Goal: Transaction & Acquisition: Purchase product/service

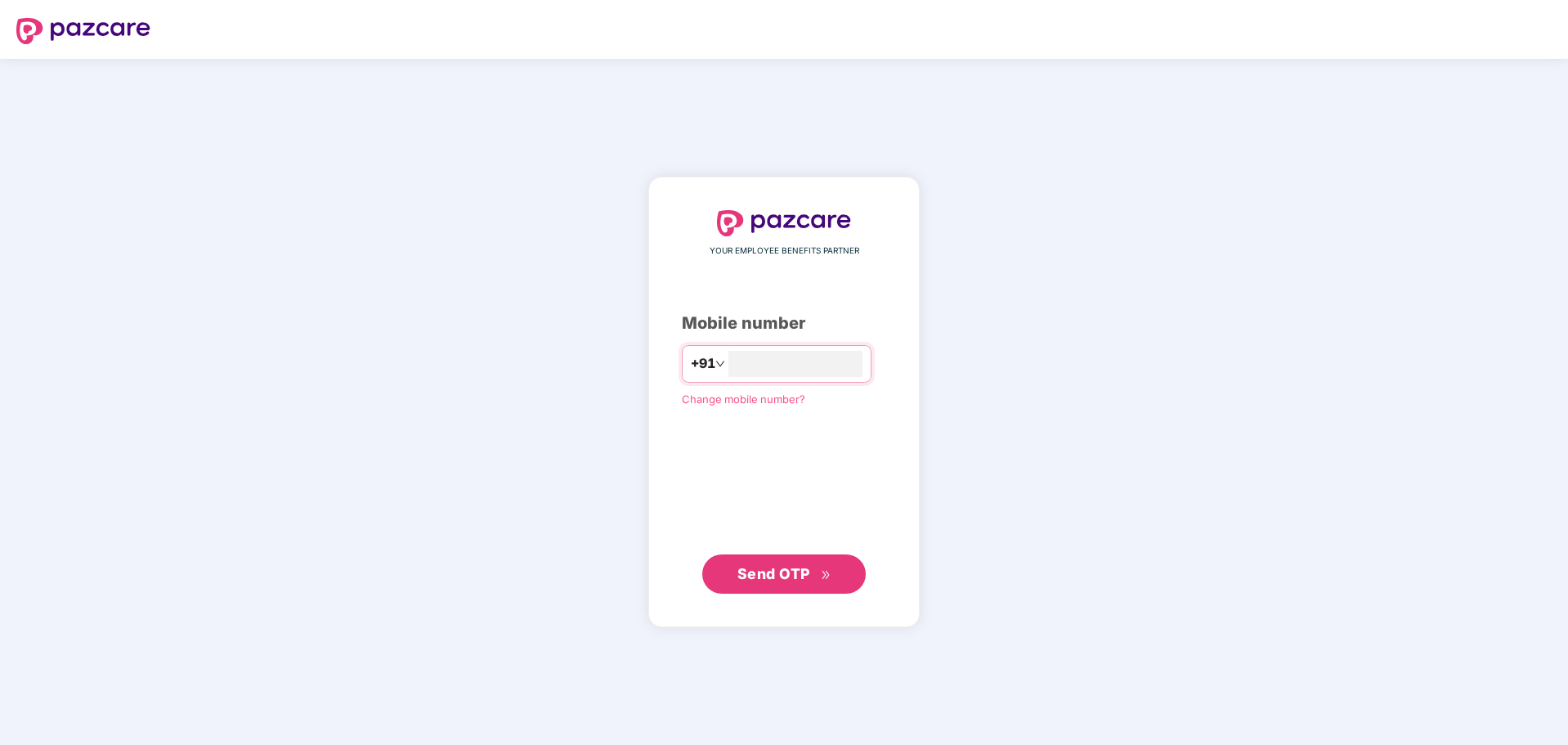
type input "**********"
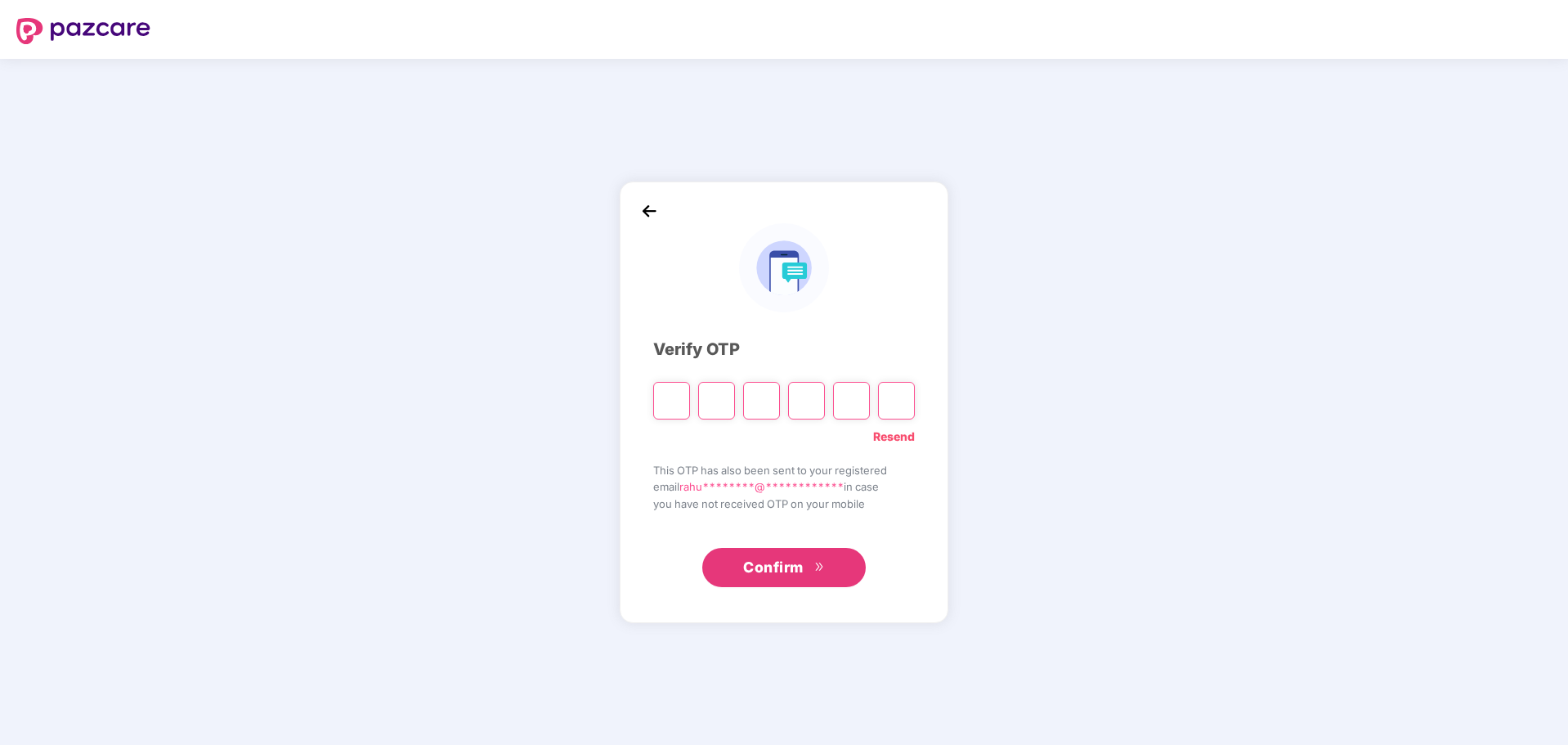
type input "*"
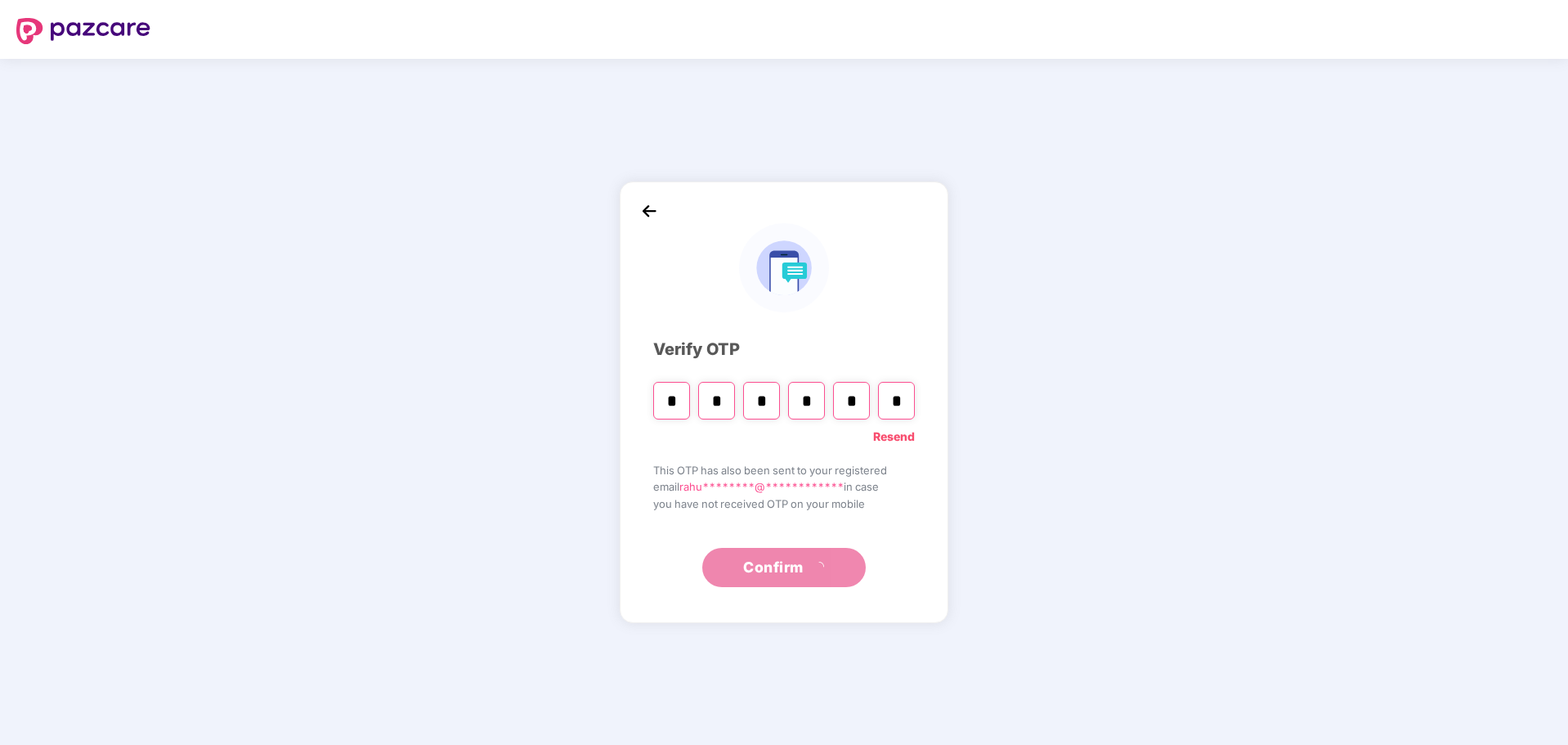
type input "*"
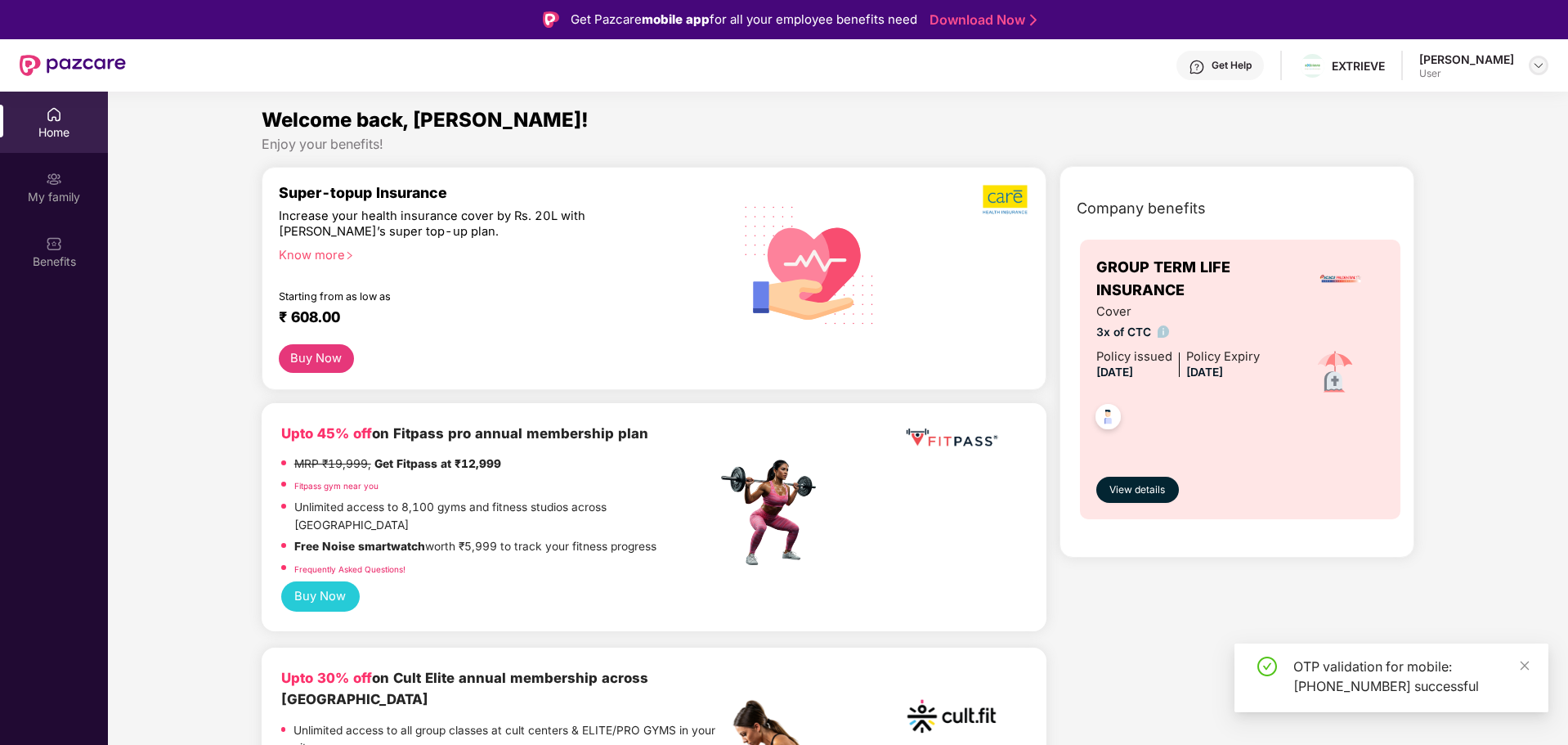
click at [1538, 64] on img at bounding box center [1538, 65] width 13 height 13
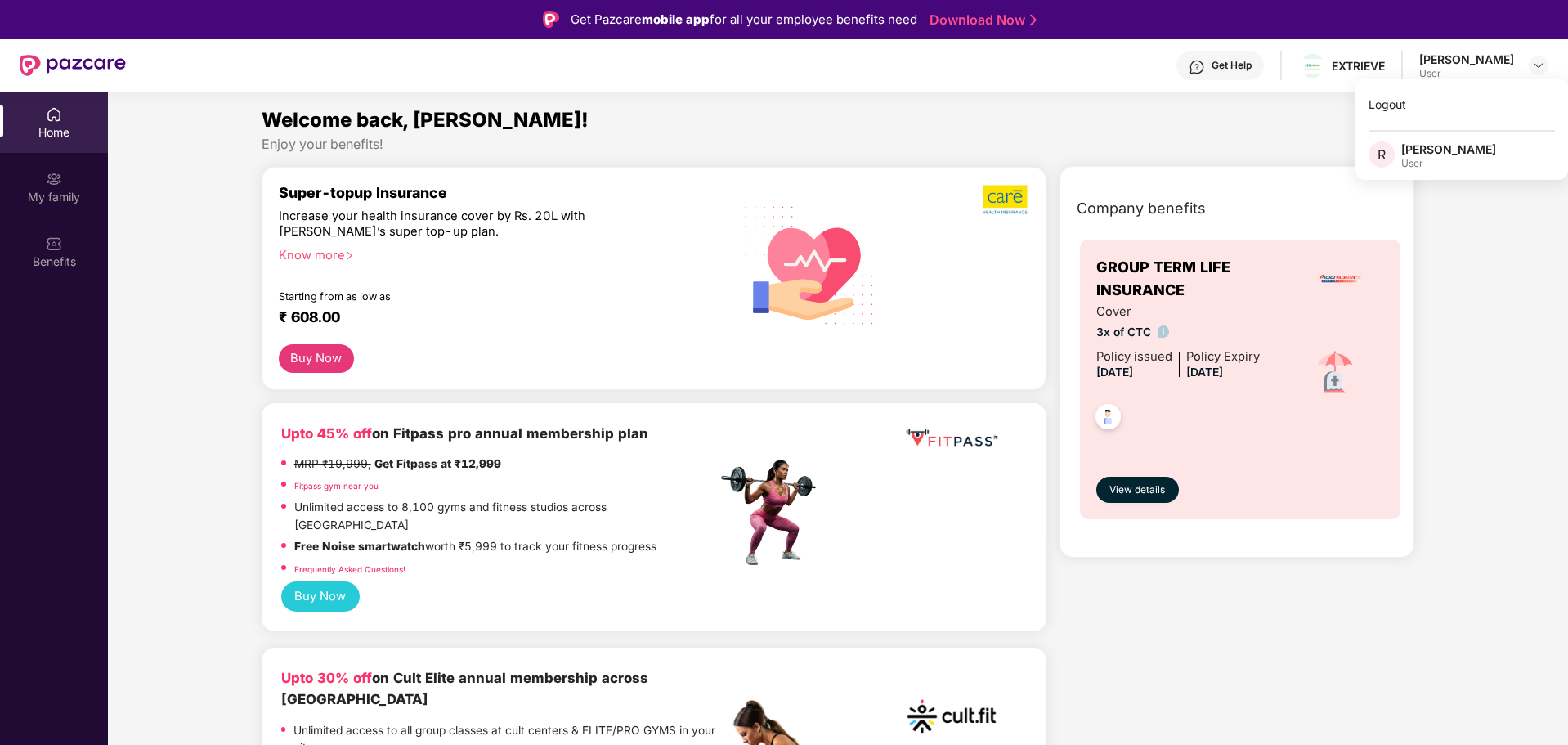
click at [46, 130] on div "Home" at bounding box center [54, 132] width 108 height 16
click at [1131, 490] on span "View details" at bounding box center [1137, 490] width 56 height 15
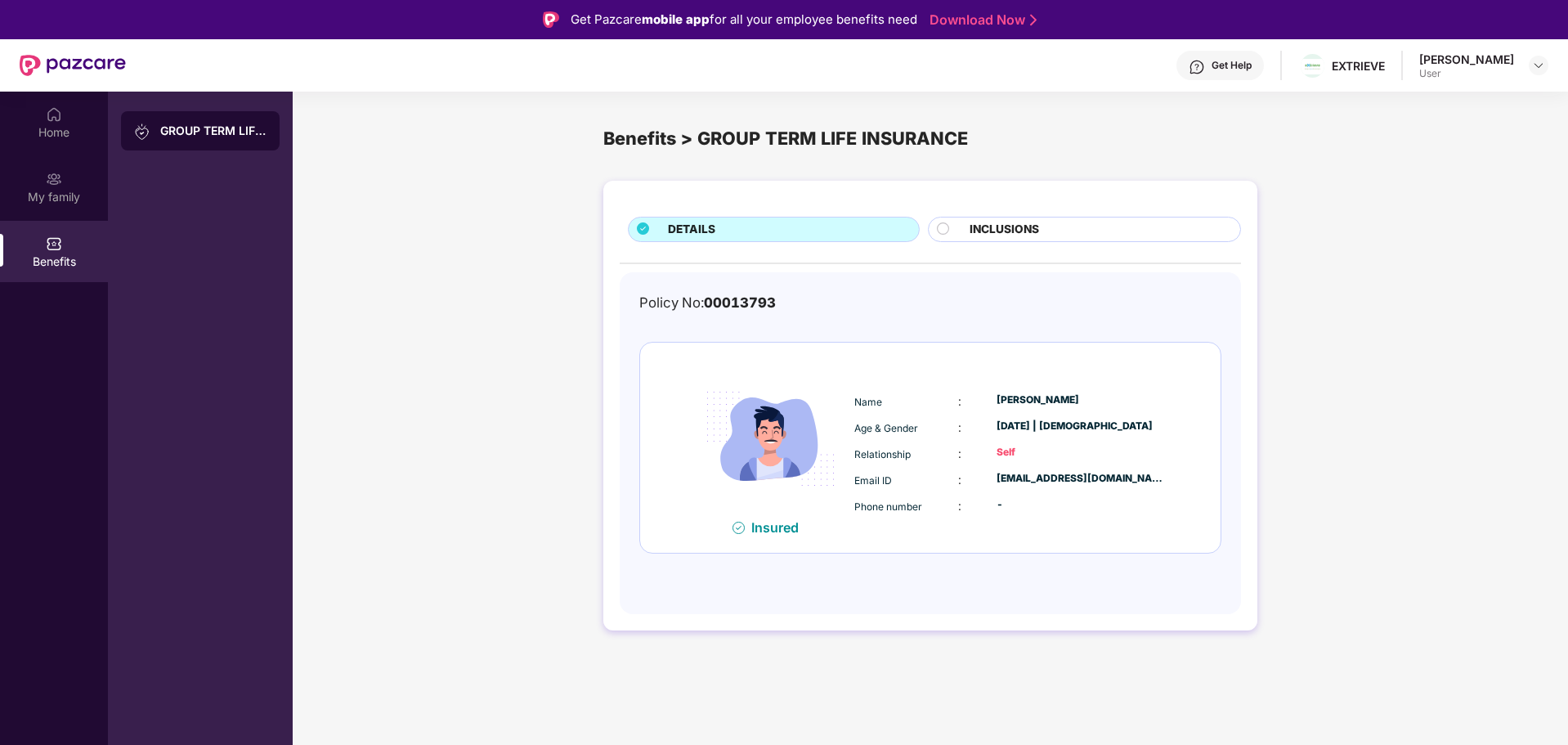
click at [1019, 235] on span "INCLUSIONS" at bounding box center [1004, 229] width 69 height 18
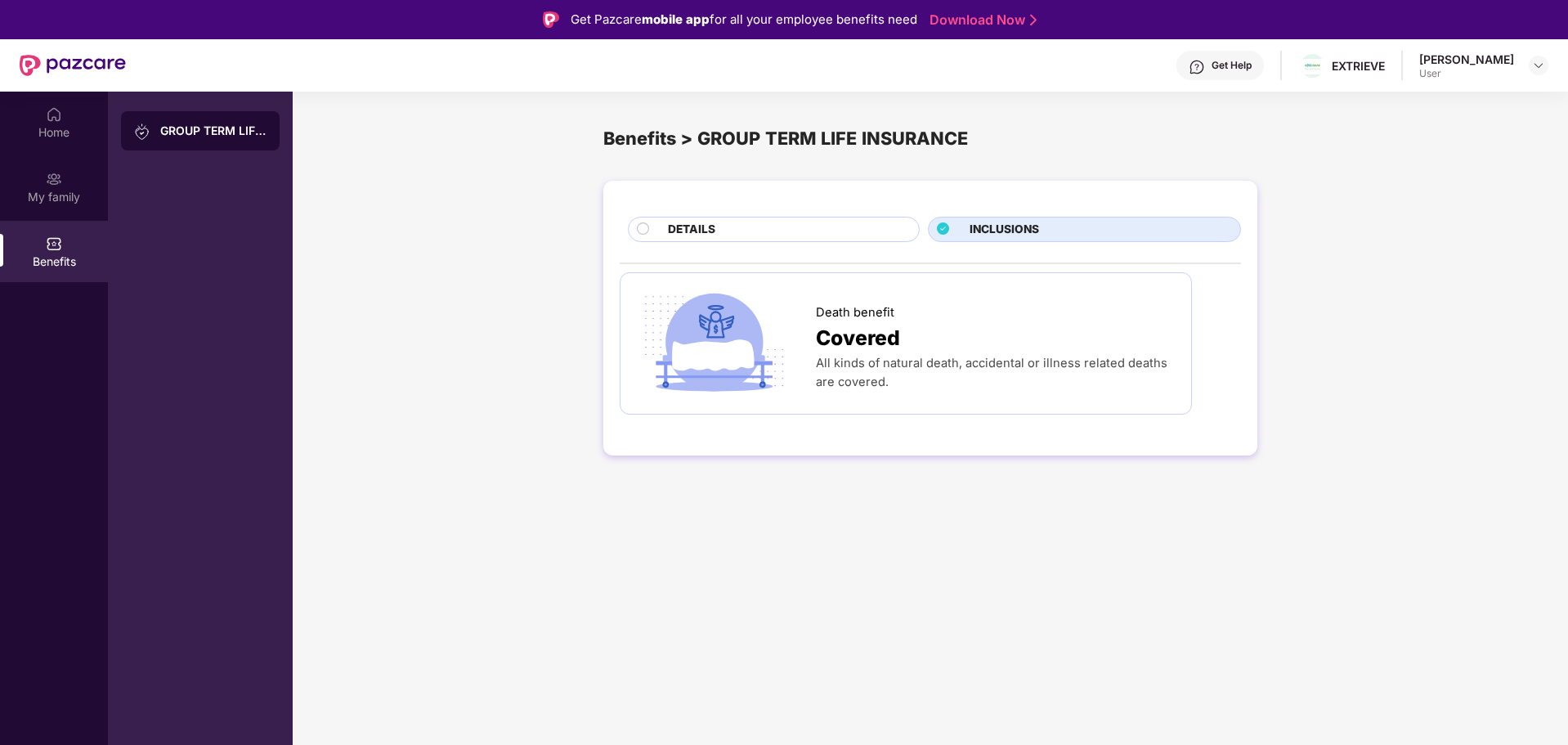
click at [718, 225] on div "DETAILS" at bounding box center [785, 231] width 251 height 20
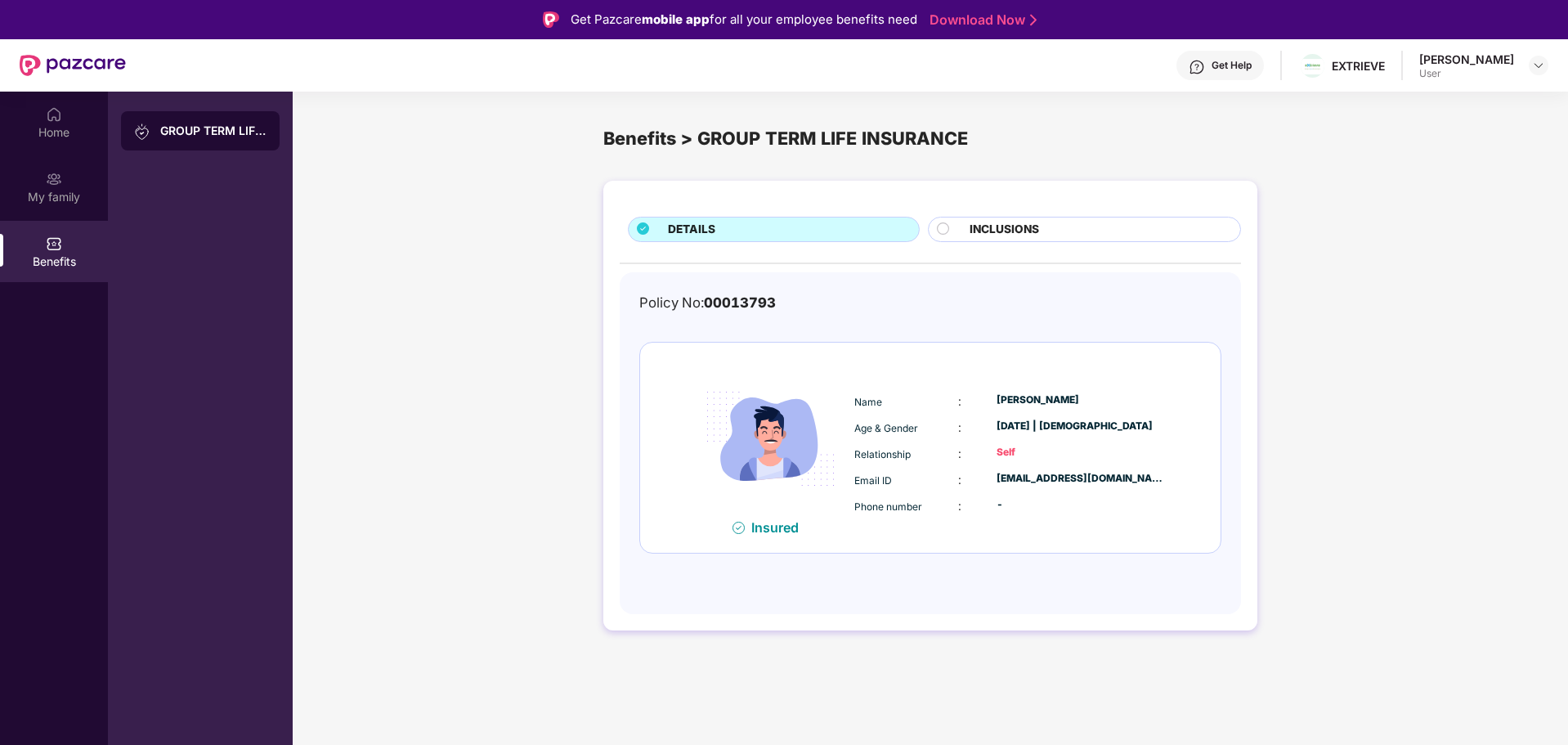
click at [983, 502] on div ":" at bounding box center [978, 506] width 39 height 18
click at [1047, 438] on div "Name : [PERSON_NAME] Age & Gender : [DATE] | [DEMOGRAPHIC_DATA] Relationship : …" at bounding box center [1010, 454] width 320 height 139
click at [30, 189] on div "My family" at bounding box center [54, 196] width 108 height 16
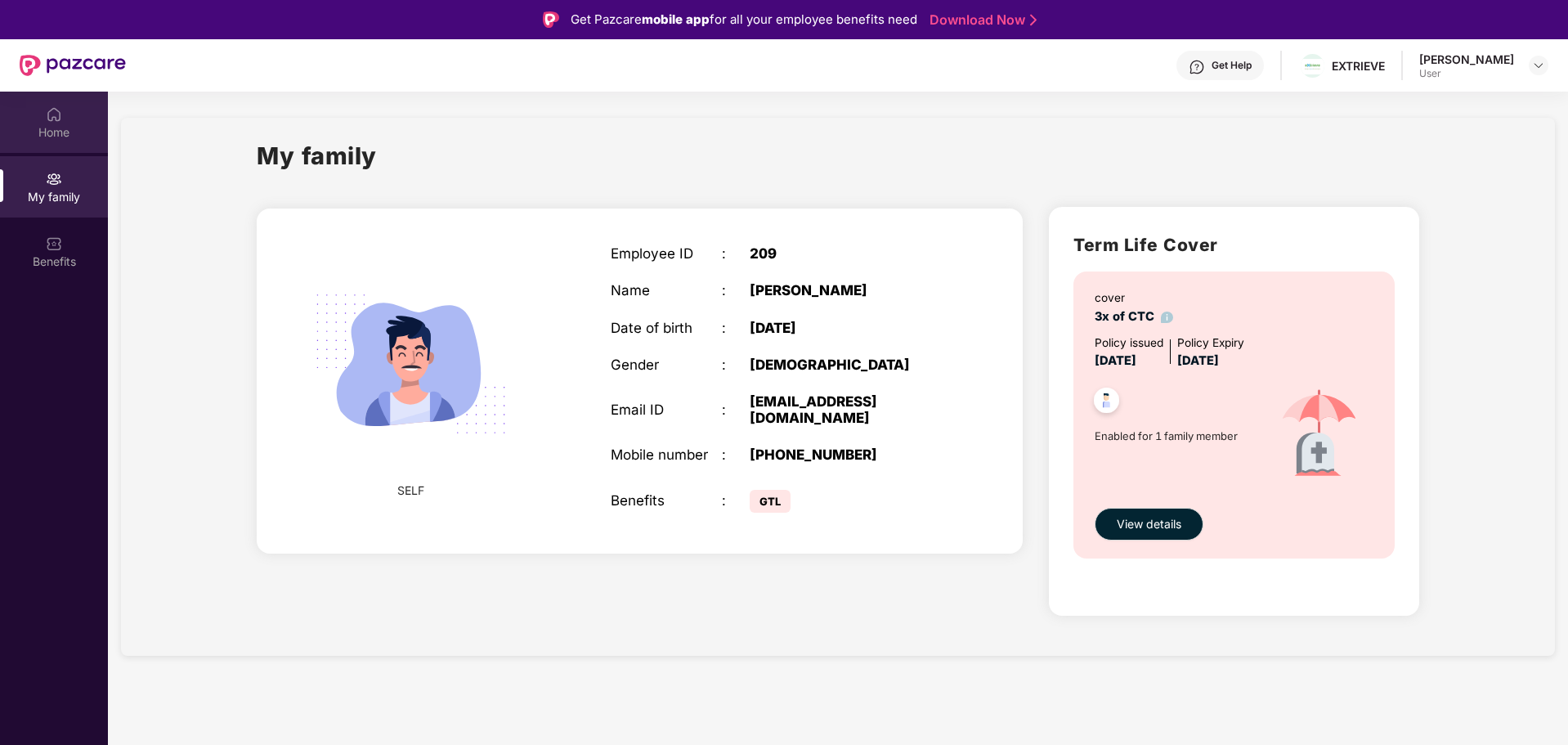
click at [42, 117] on div "Home" at bounding box center [54, 122] width 108 height 62
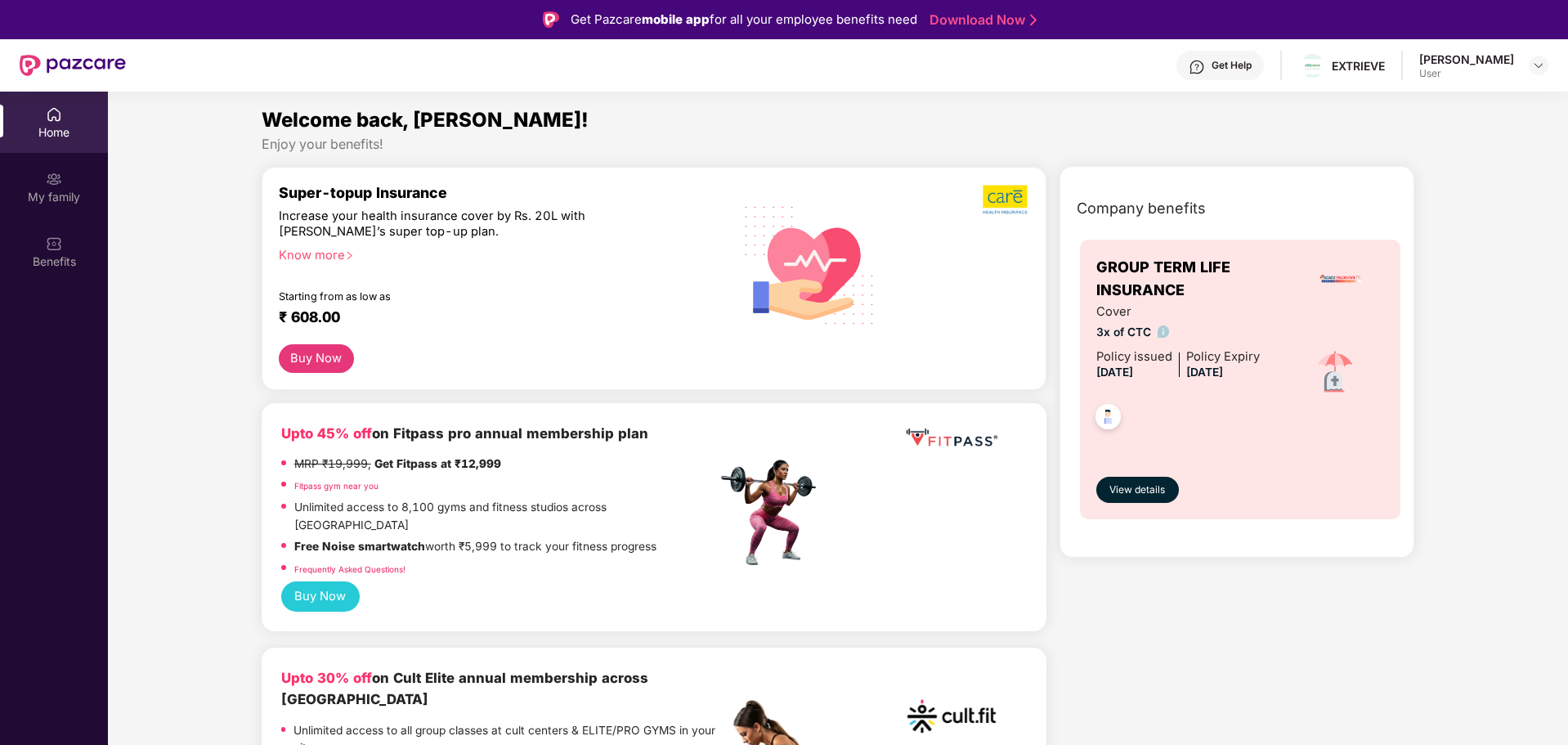
click at [1107, 419] on img at bounding box center [1107, 419] width 40 height 40
click at [1132, 488] on span "View details" at bounding box center [1137, 490] width 56 height 15
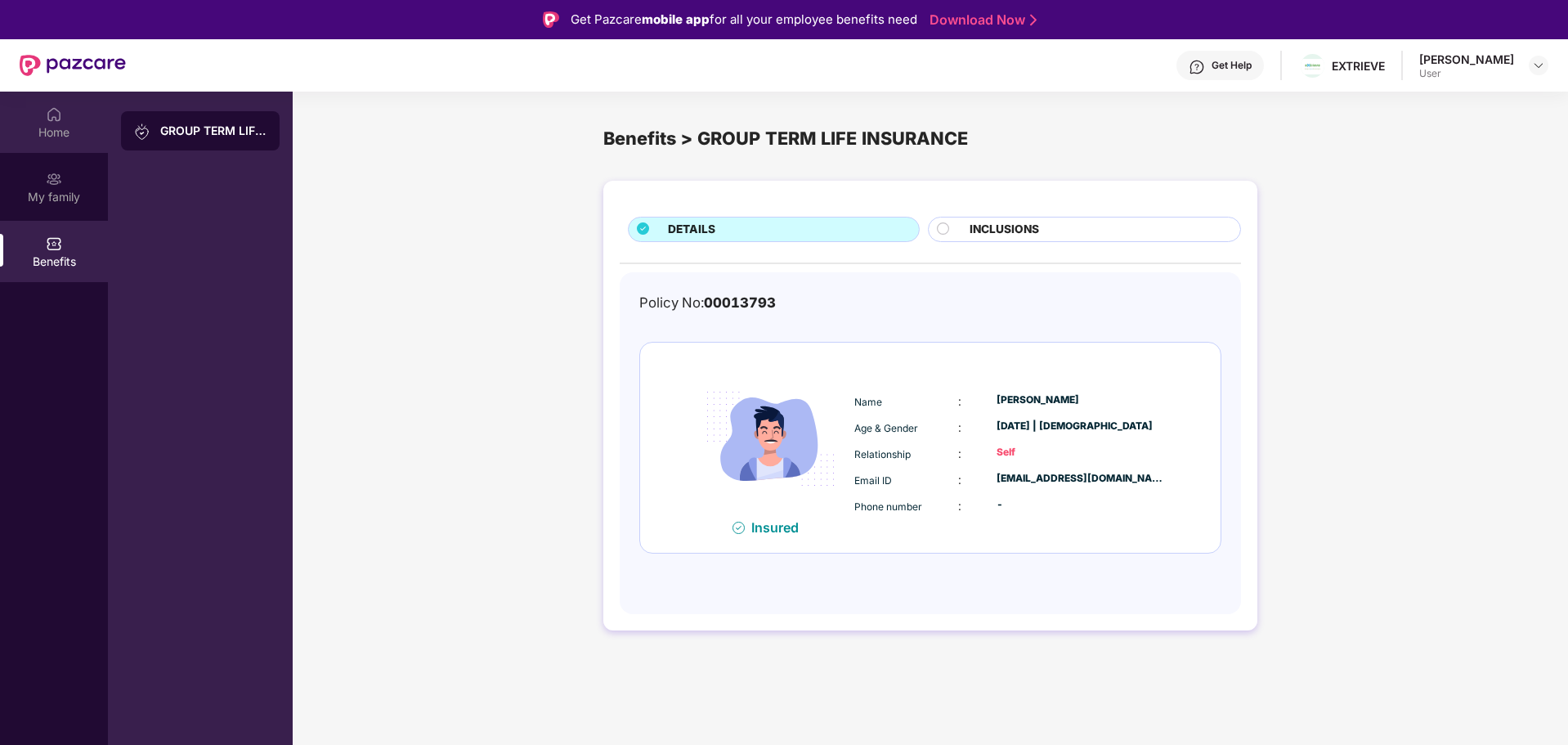
click at [63, 125] on div "Home" at bounding box center [54, 132] width 108 height 16
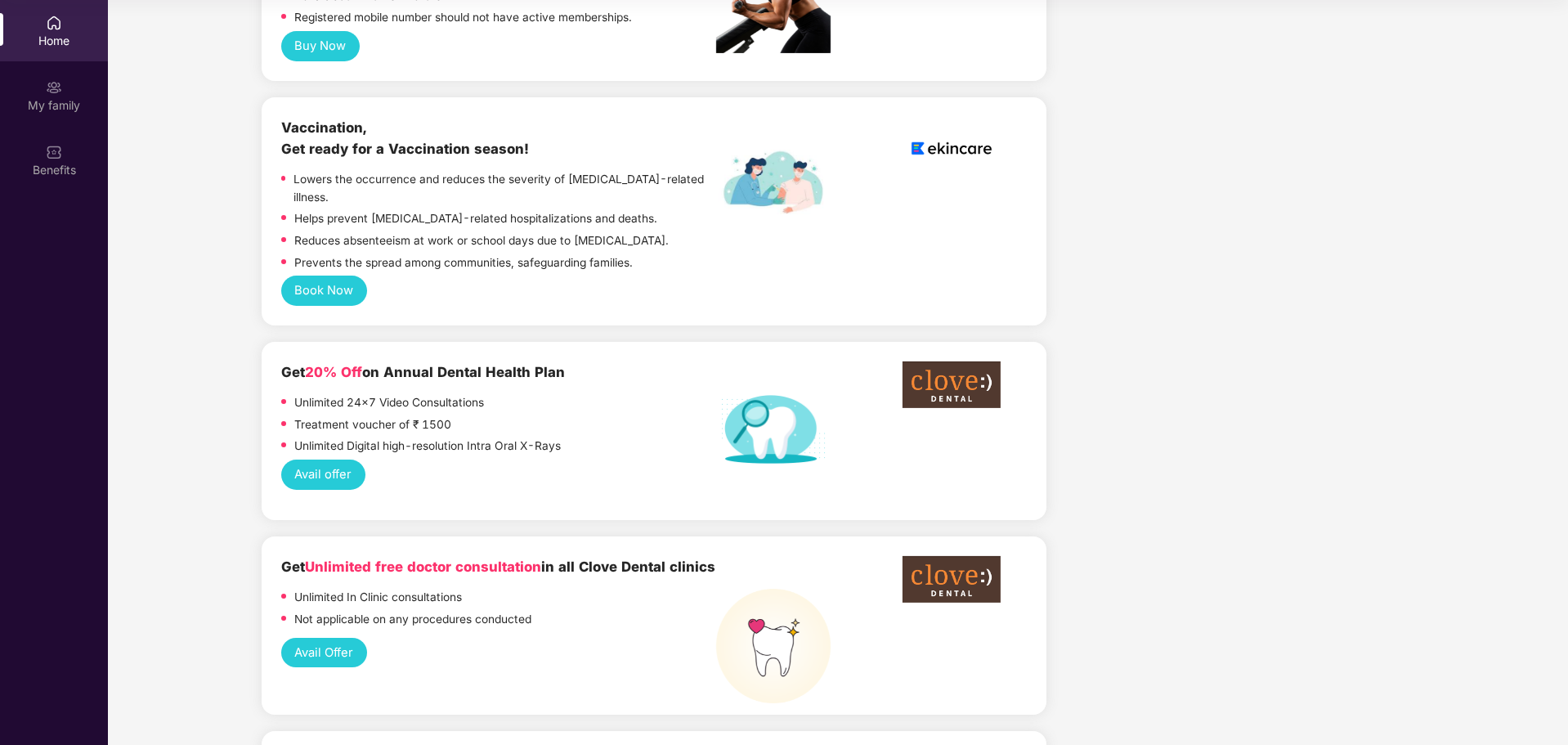
scroll to position [110, 0]
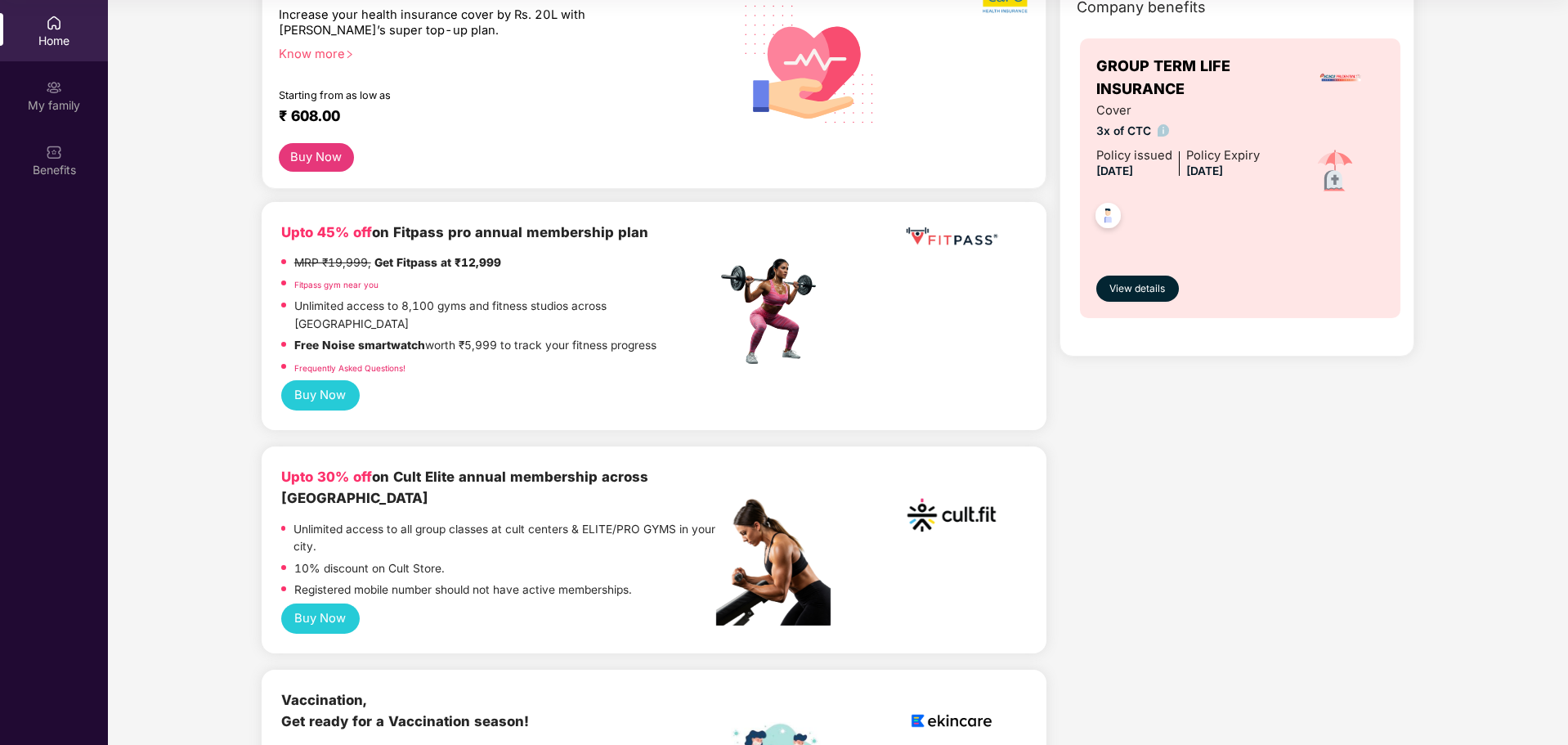
click at [320, 604] on button "Buy Now" at bounding box center [320, 619] width 79 height 30
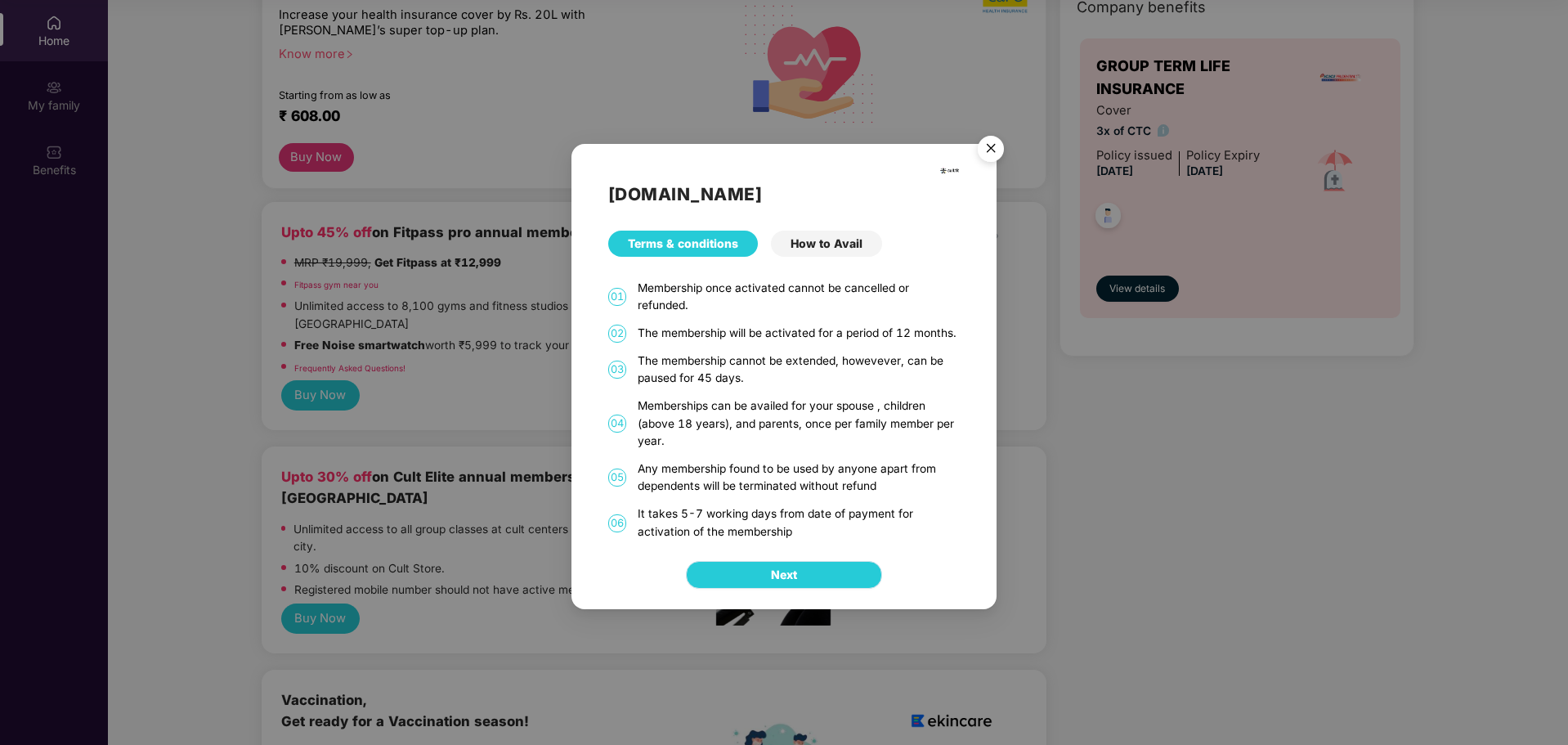
click at [765, 578] on button "Next" at bounding box center [784, 574] width 196 height 28
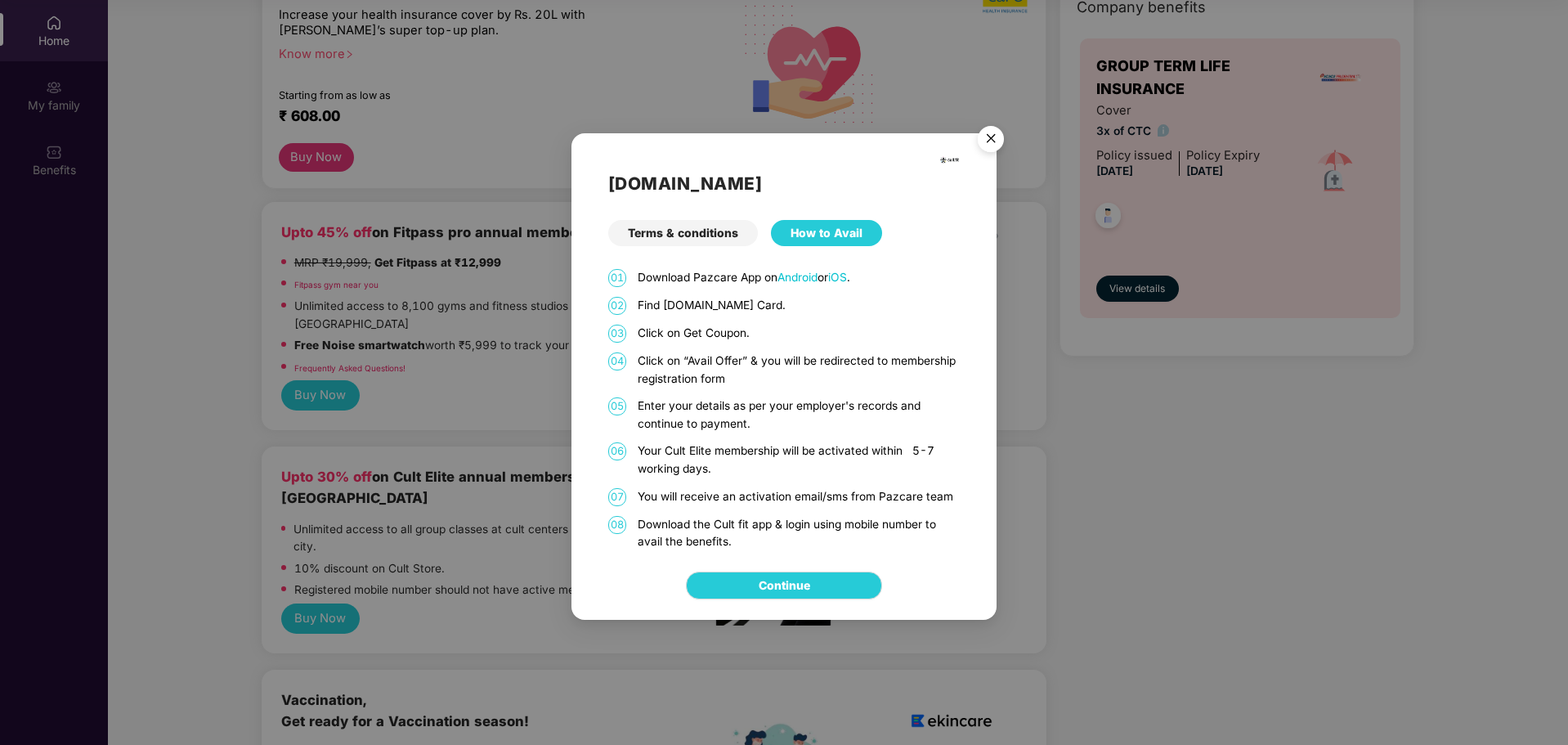
click at [998, 143] on img "Close" at bounding box center [991, 141] width 46 height 46
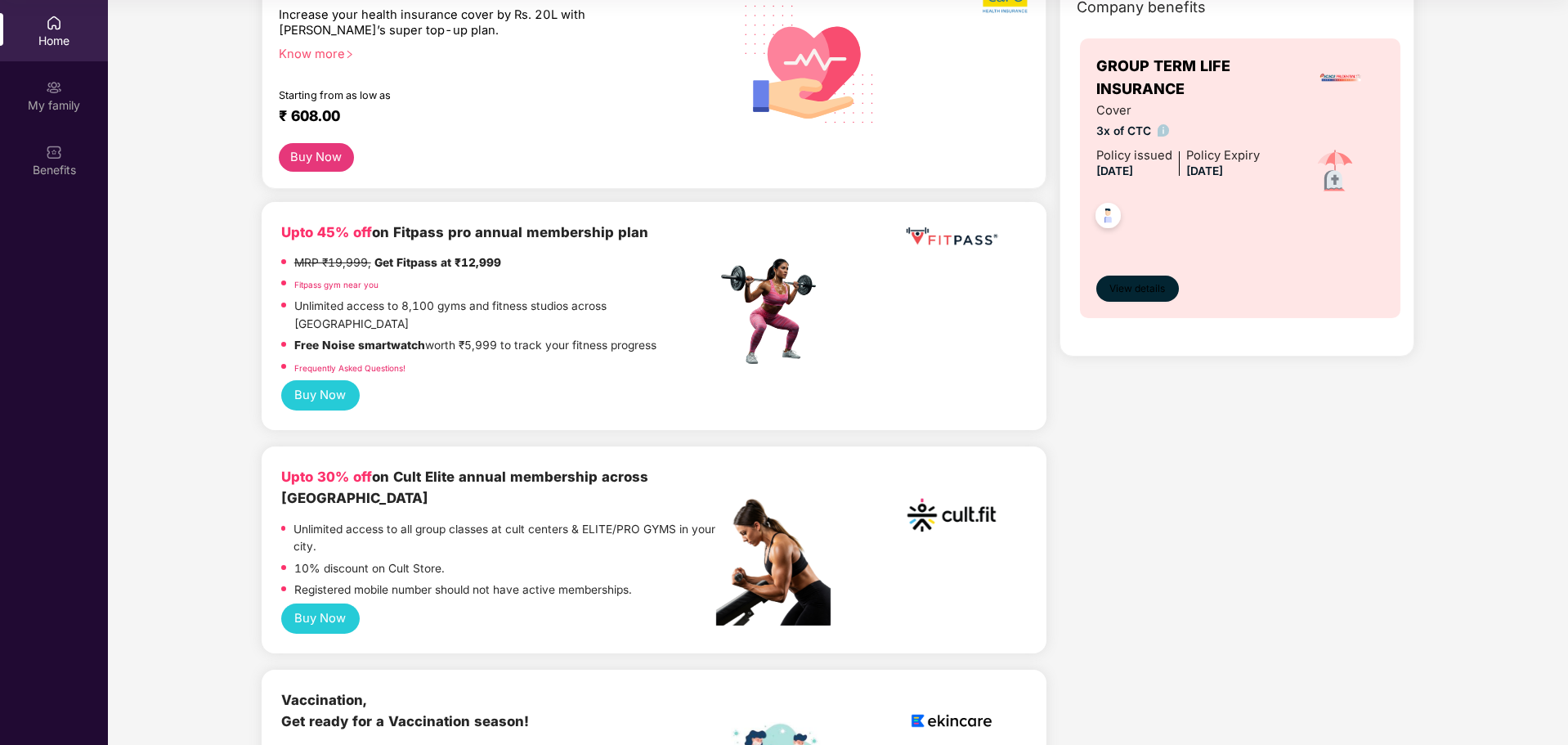
click at [1153, 288] on span "View details" at bounding box center [1137, 289] width 56 height 15
click at [1152, 288] on main "Welcome back, [PERSON_NAME]! Enjoy your benefits! Super-topup Insurance Increas…" at bounding box center [838, 262] width 1460 height 745
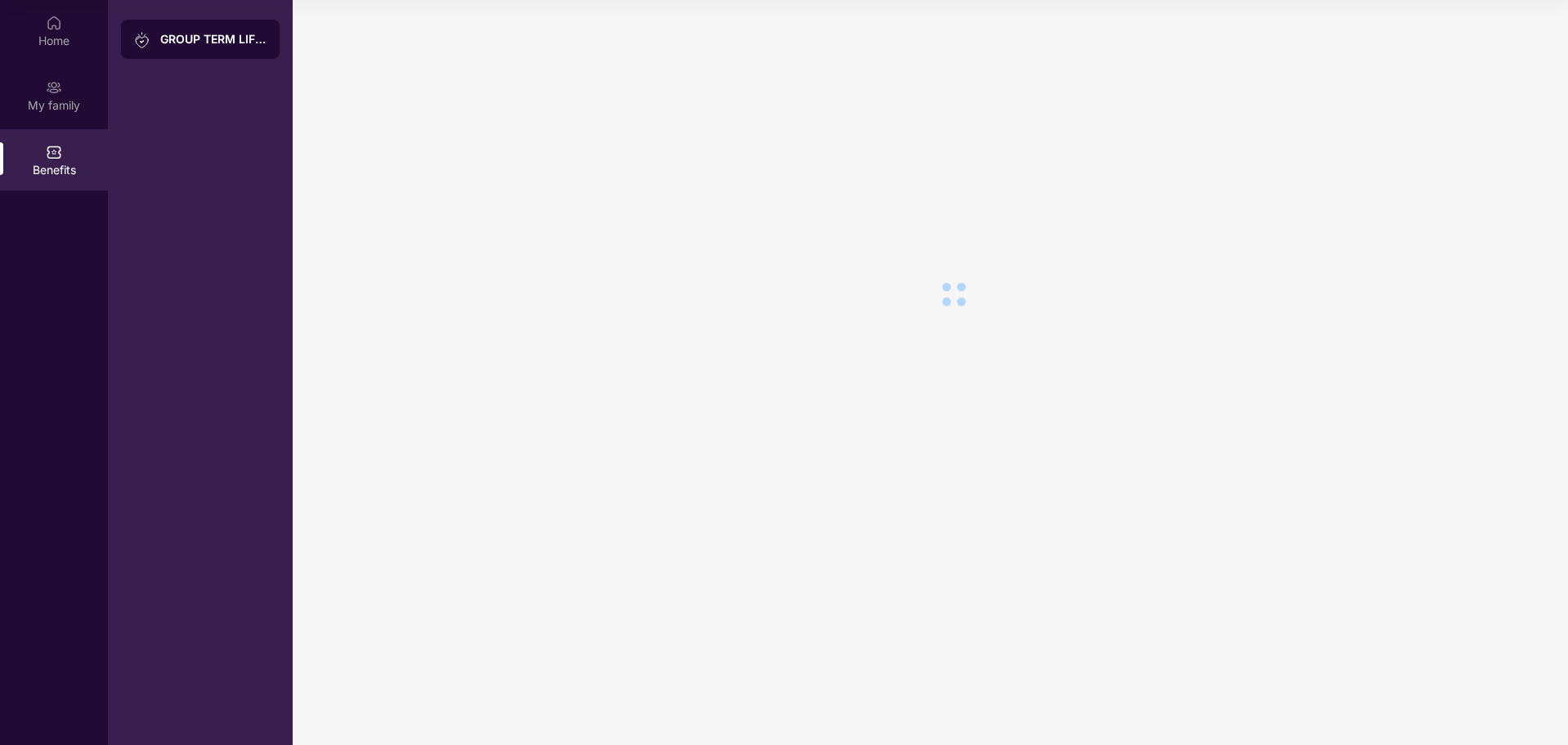
scroll to position [0, 0]
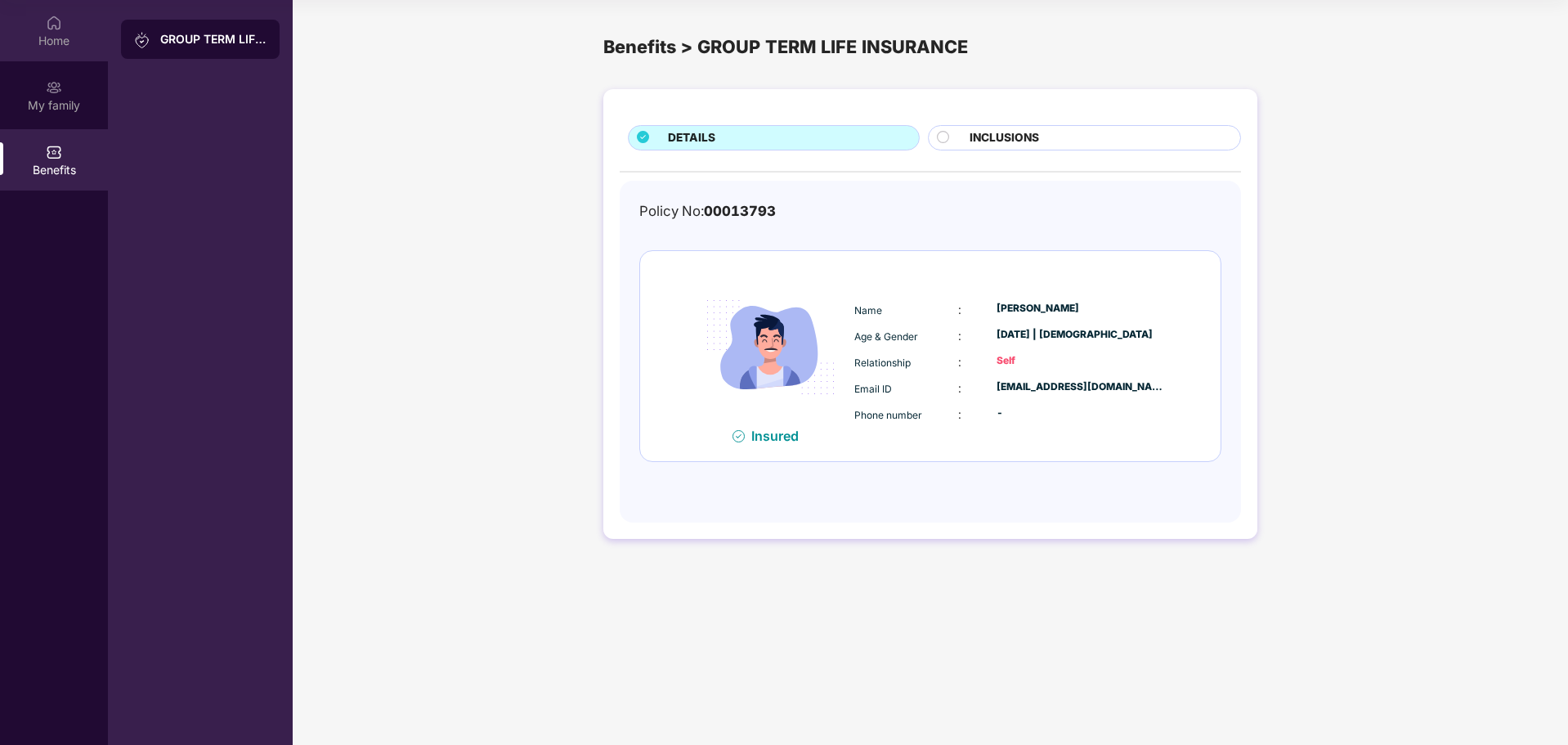
click at [51, 14] on img at bounding box center [53, 22] width 16 height 16
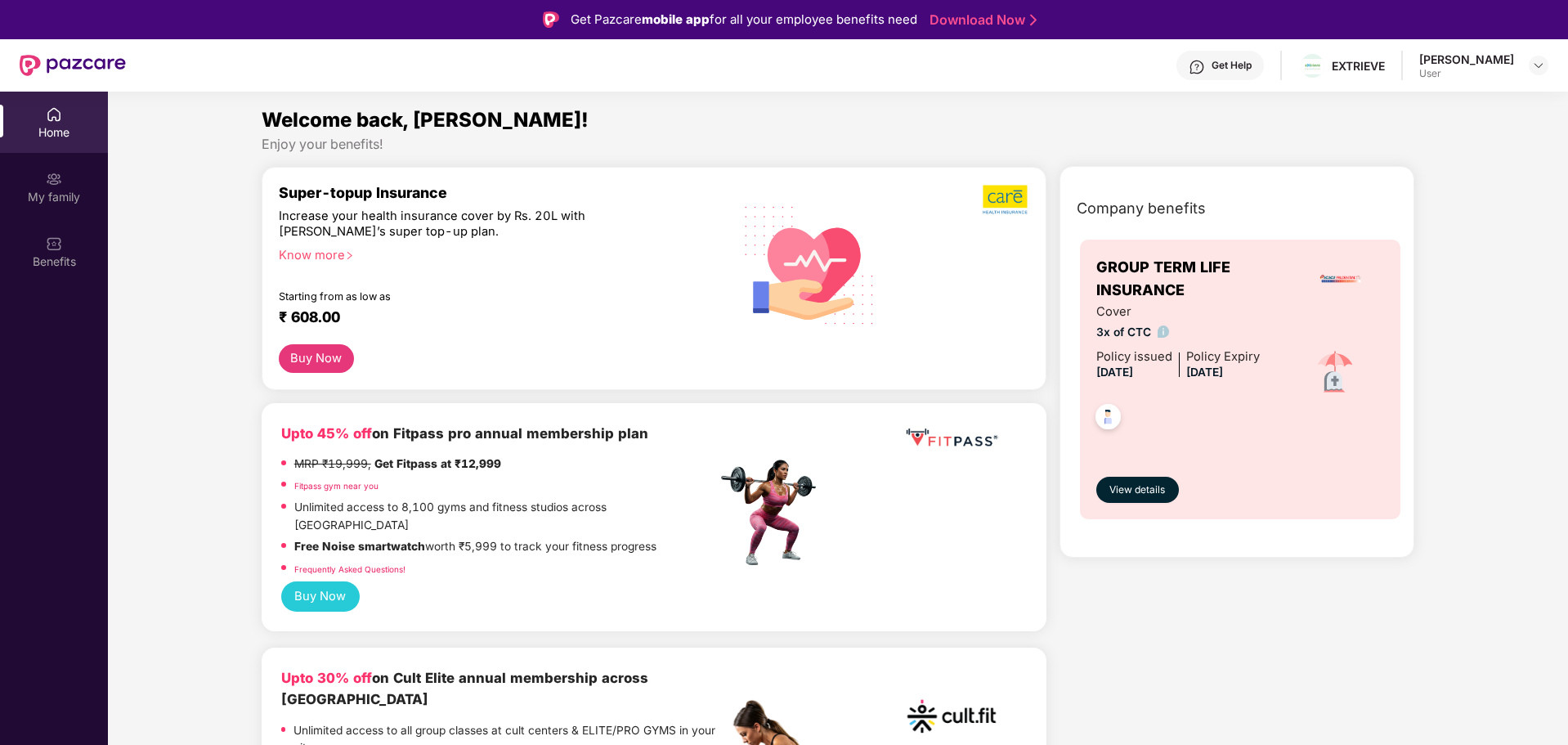
click at [1476, 72] on div "User" at bounding box center [1467, 73] width 95 height 13
click at [1539, 67] on img at bounding box center [1538, 65] width 13 height 13
click at [1357, 63] on div "EXTRIEVE" at bounding box center [1358, 66] width 53 height 15
click at [1325, 67] on img at bounding box center [1313, 66] width 24 height 14
click at [46, 178] on img at bounding box center [53, 178] width 16 height 16
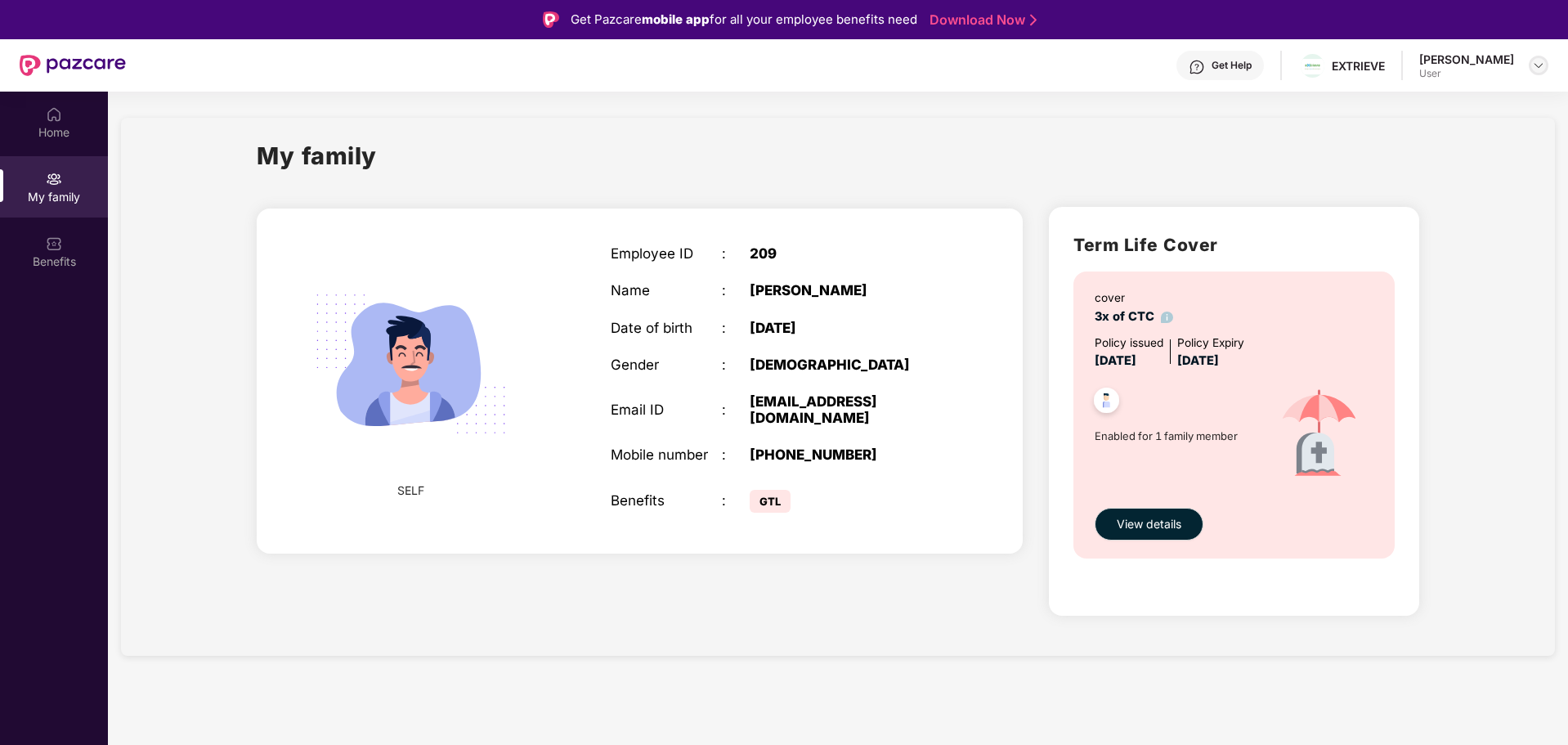
click at [1534, 68] on img at bounding box center [1538, 65] width 13 height 13
click at [1434, 149] on div "[PERSON_NAME]" at bounding box center [1449, 149] width 95 height 15
click at [1374, 65] on div "EXTRIEVE" at bounding box center [1358, 66] width 53 height 15
click at [1325, 62] on img at bounding box center [1313, 66] width 24 height 14
click at [1252, 68] on div "Get Help" at bounding box center [1231, 65] width 40 height 13
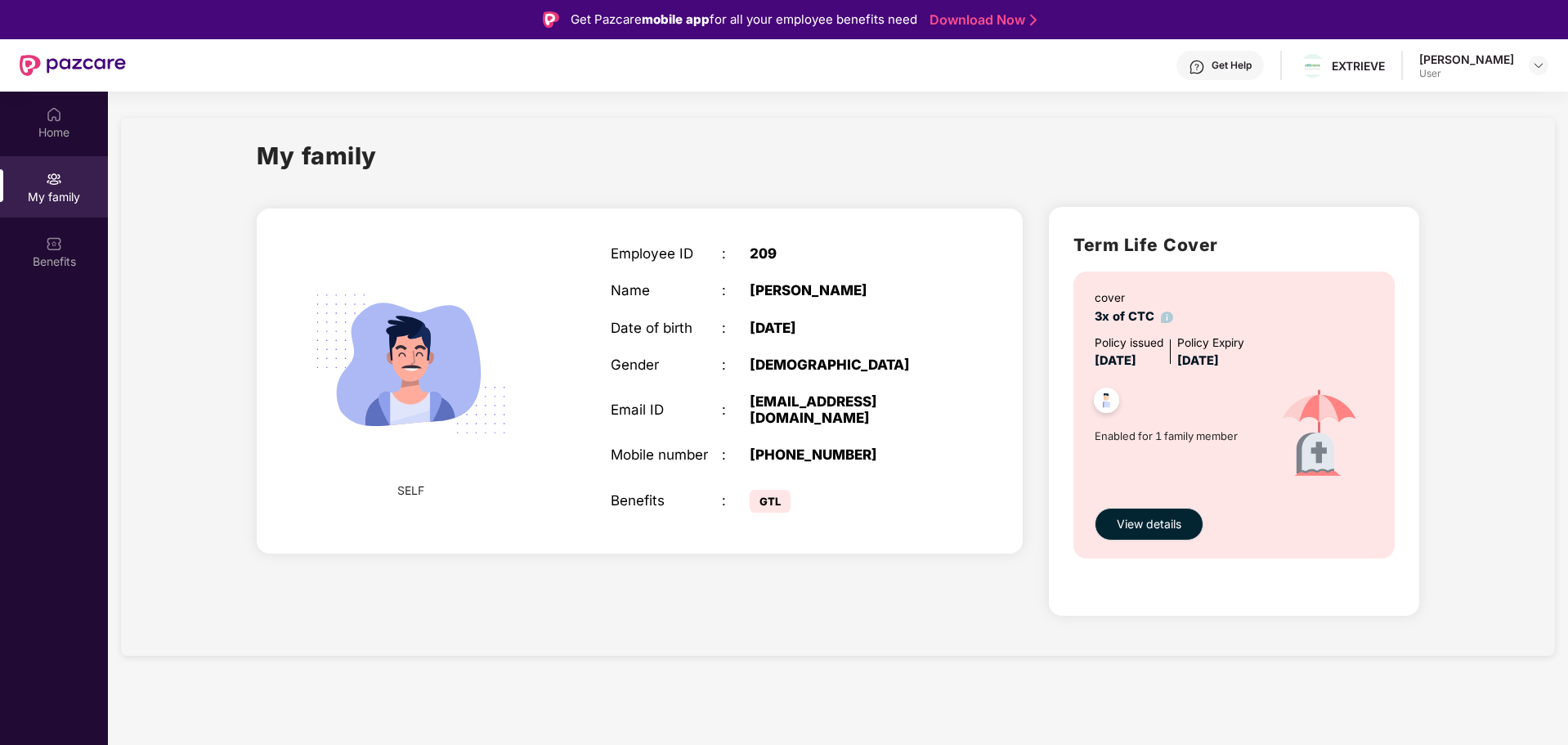
click at [1252, 68] on div "Get Help" at bounding box center [1231, 65] width 40 height 13
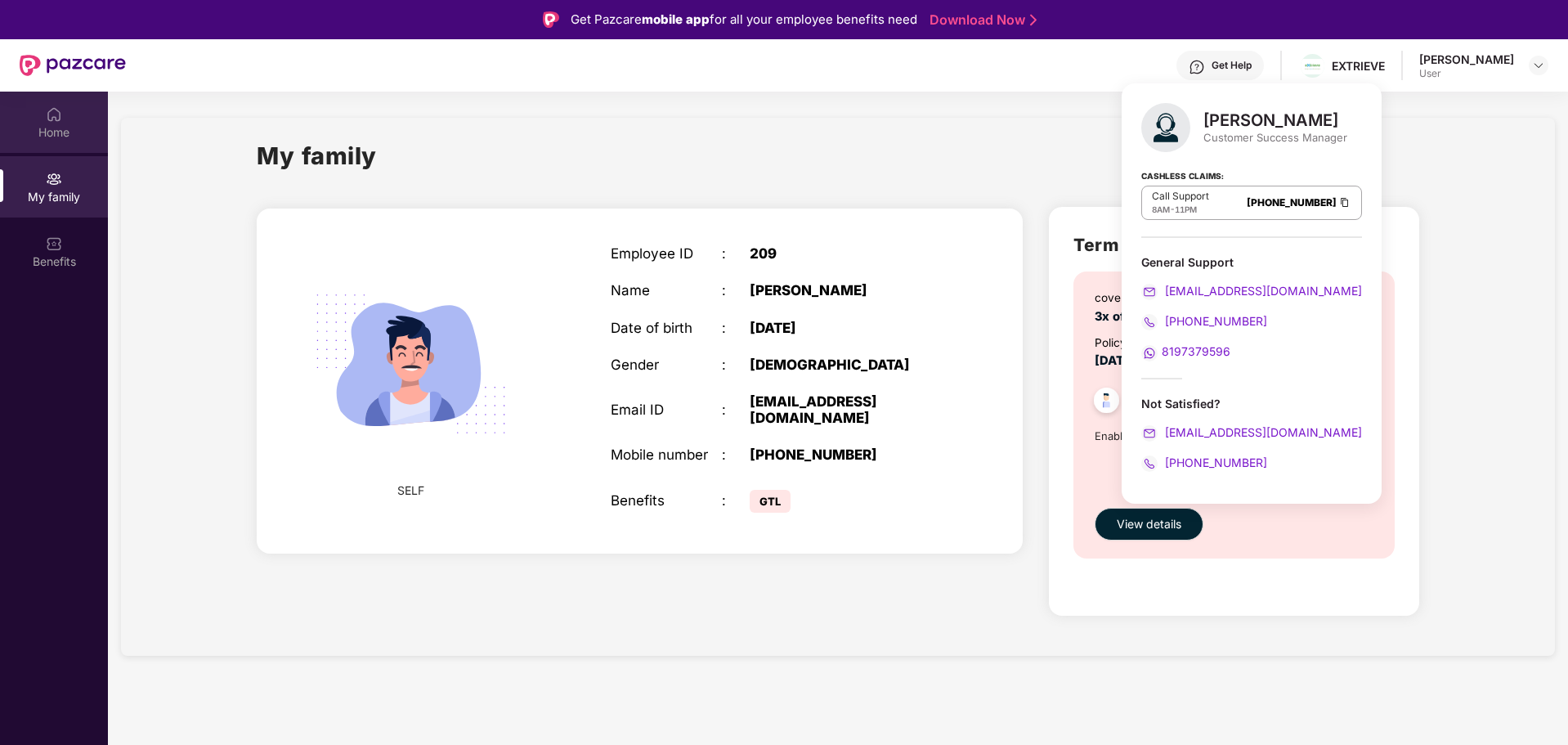
click at [51, 123] on div "Home" at bounding box center [54, 122] width 108 height 62
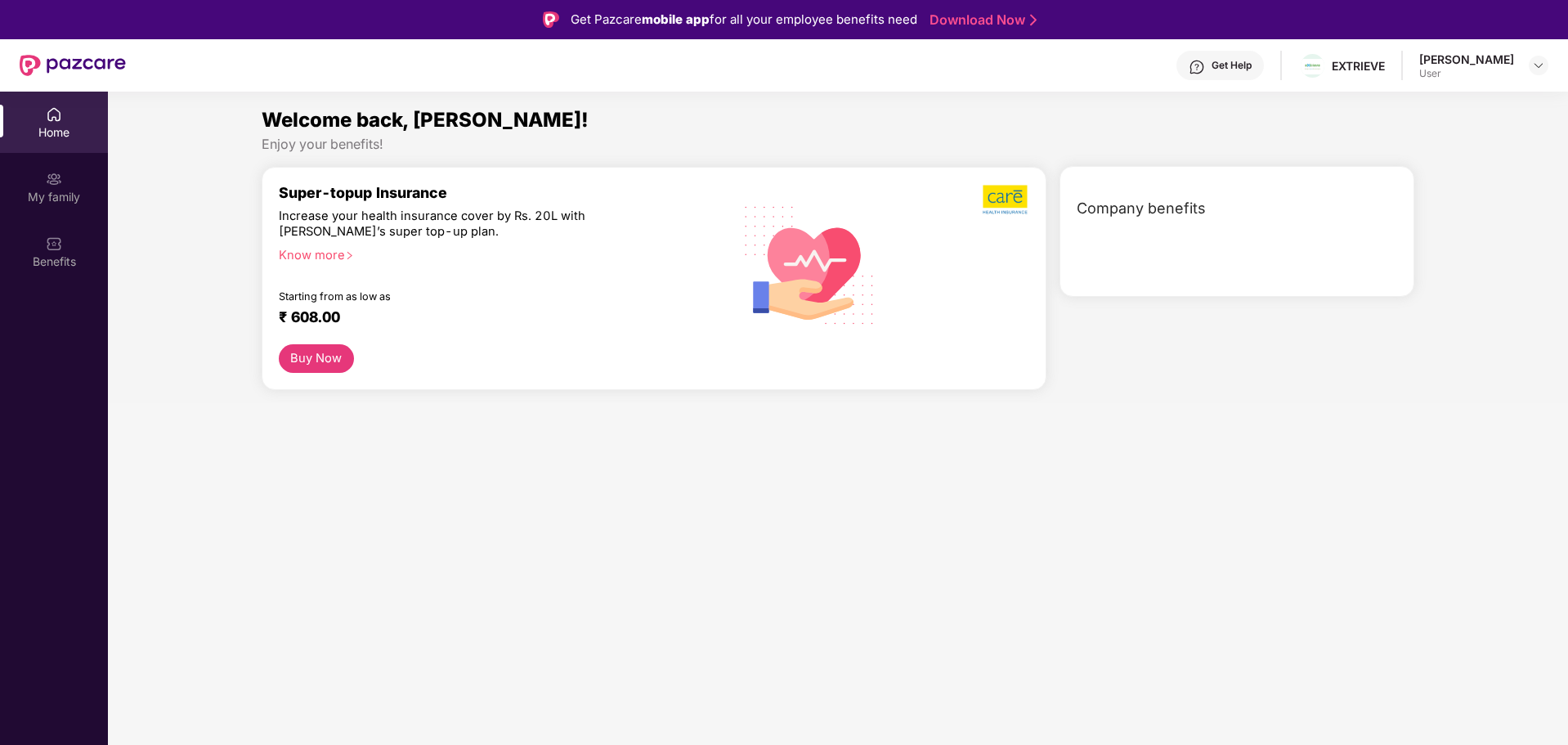
click at [51, 123] on div "Home" at bounding box center [54, 122] width 108 height 62
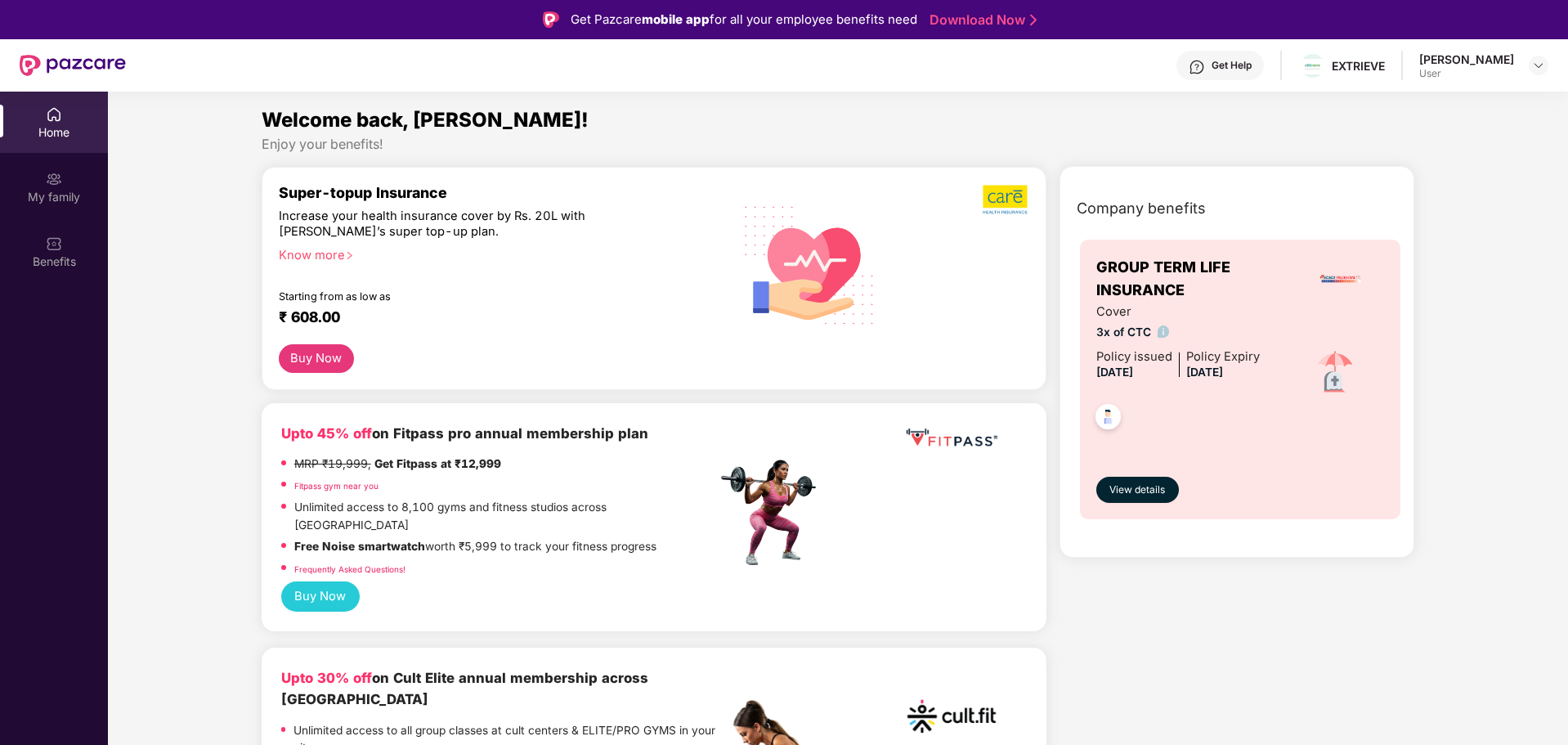
click at [1101, 415] on img at bounding box center [1107, 419] width 40 height 40
click at [1122, 487] on span "View details" at bounding box center [1137, 490] width 56 height 15
click at [1122, 487] on main "Welcome back, [PERSON_NAME]! Enjoy your benefits! Super-topup Insurance Increas…" at bounding box center [838, 463] width 1460 height 745
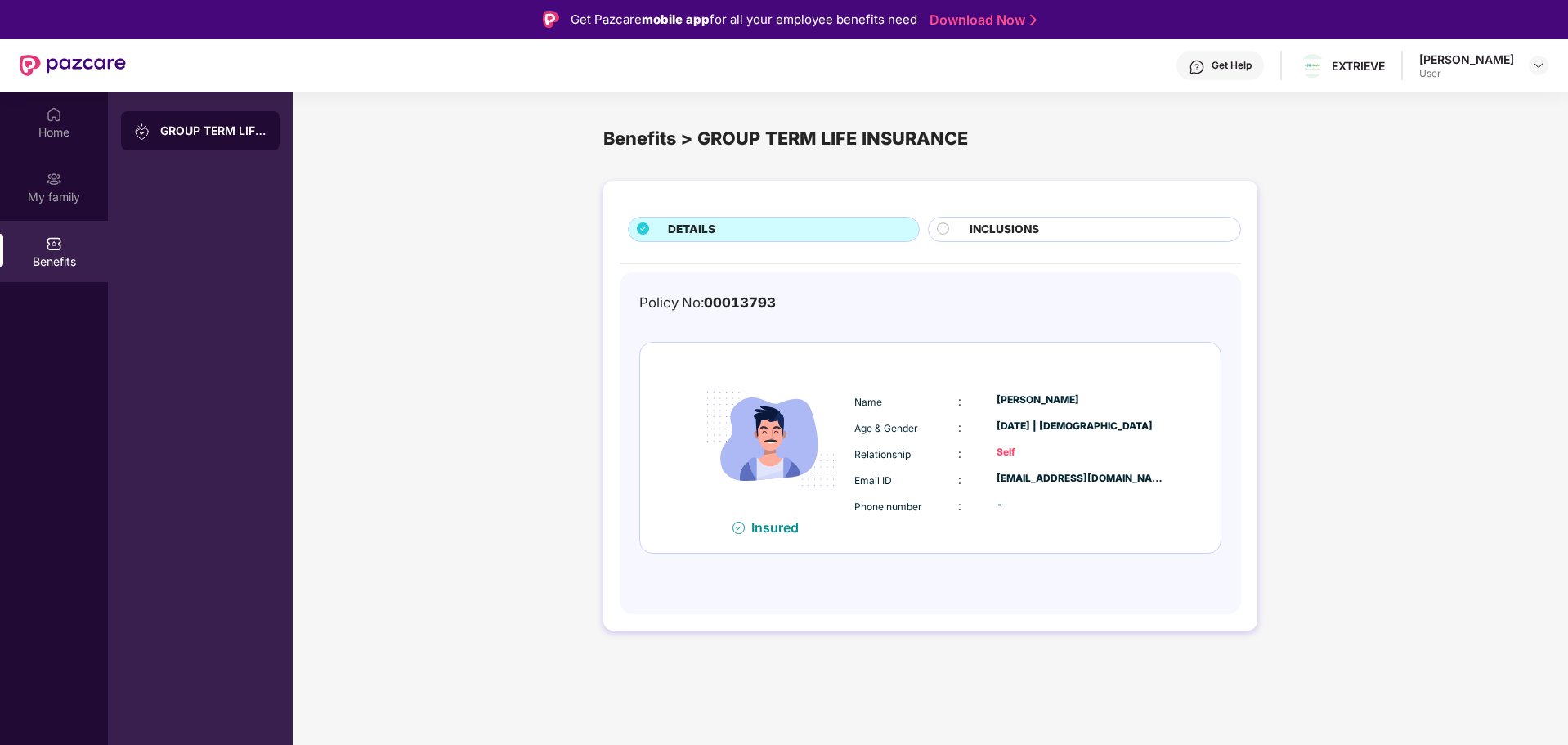
click at [1028, 230] on span "INCLUSIONS" at bounding box center [1004, 229] width 69 height 18
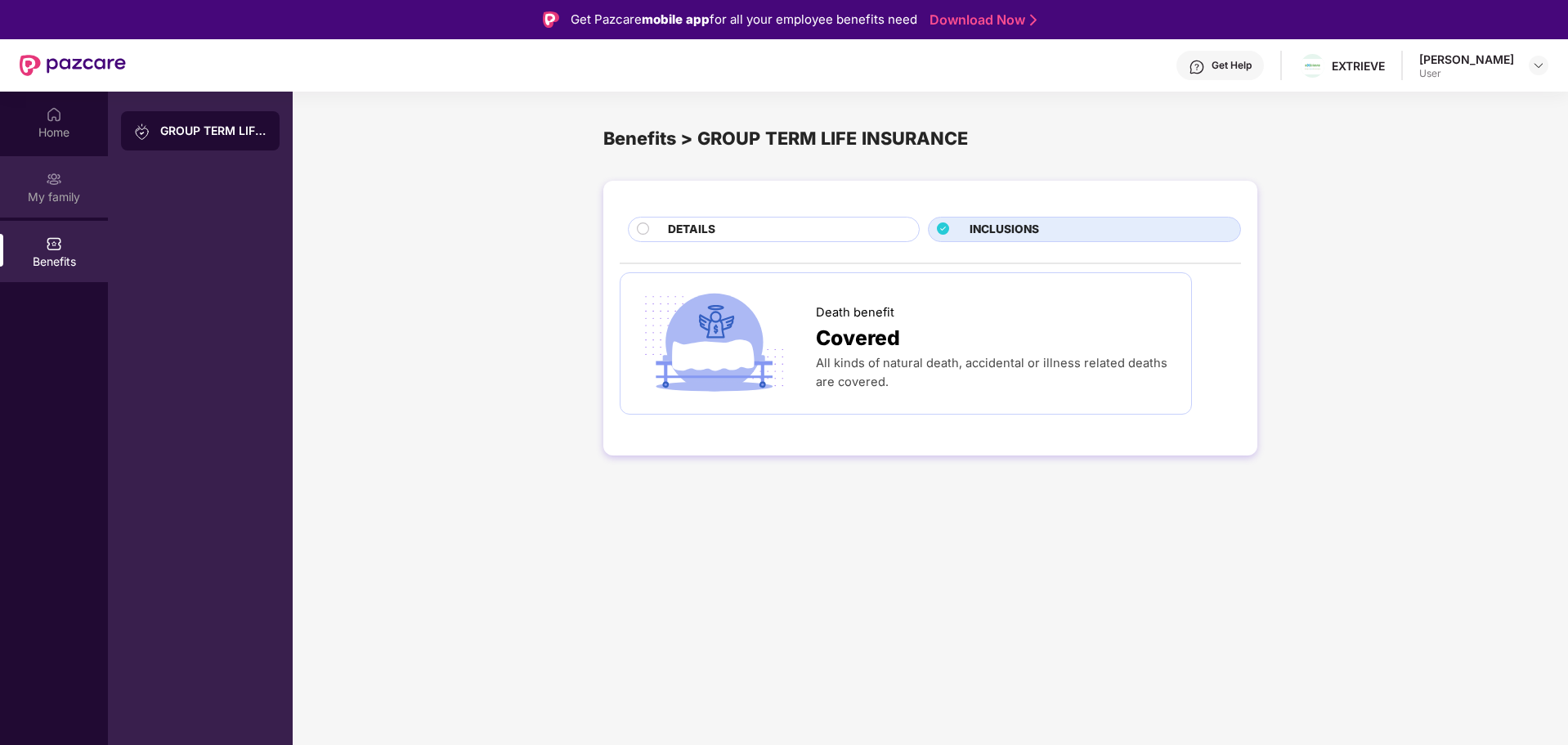
click at [54, 189] on div "My family" at bounding box center [54, 196] width 108 height 16
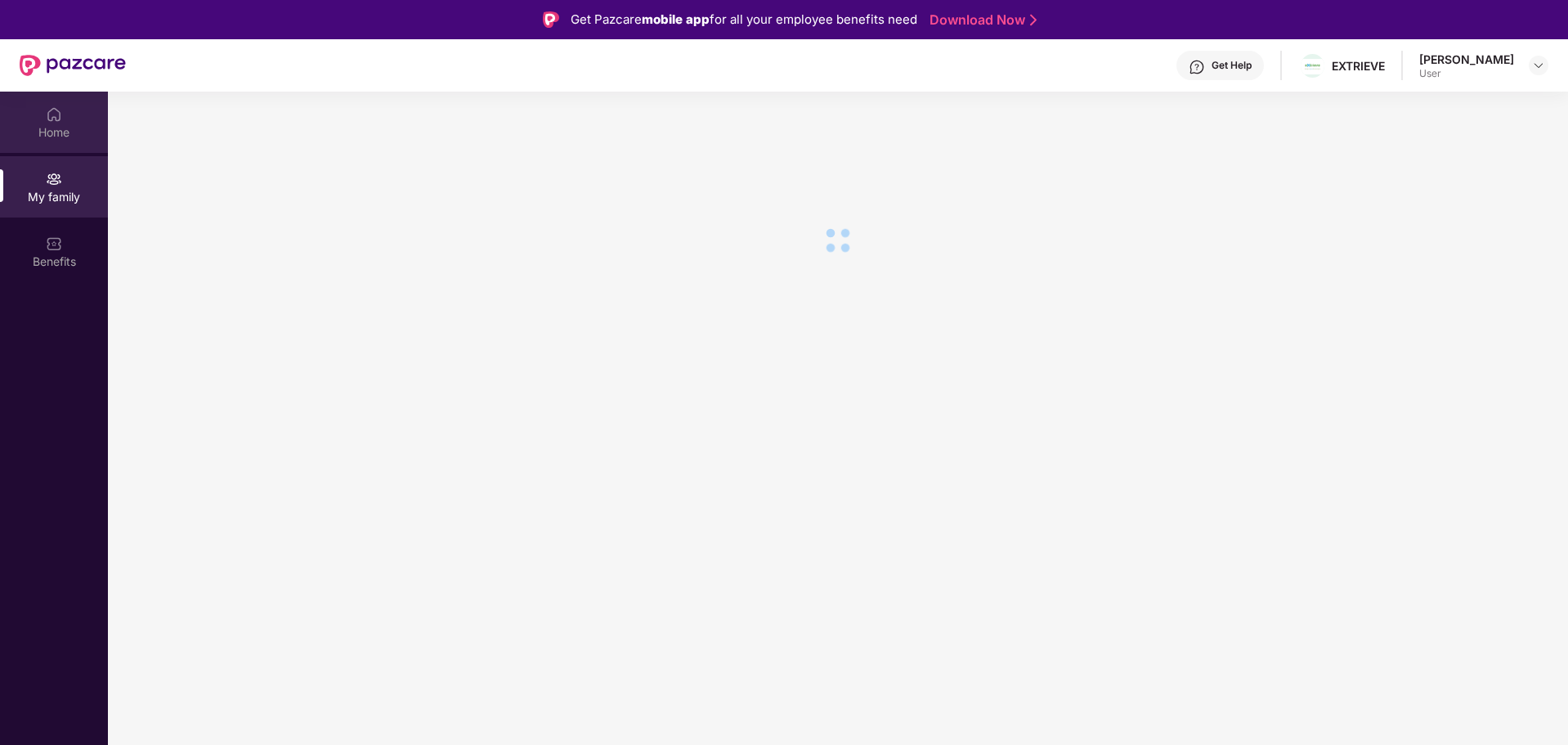
click at [48, 124] on div "Home" at bounding box center [54, 132] width 108 height 16
